Goal: Navigation & Orientation: Find specific page/section

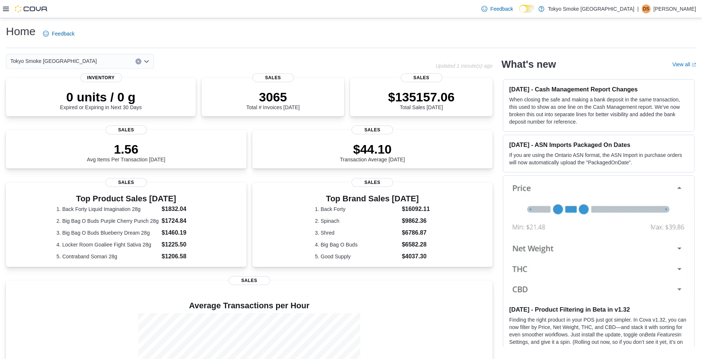
click at [673, 6] on p "[PERSON_NAME]" at bounding box center [675, 8] width 43 height 9
click at [635, 70] on button "Sign Out" at bounding box center [659, 73] width 68 height 12
